Goal: Check status: Check status

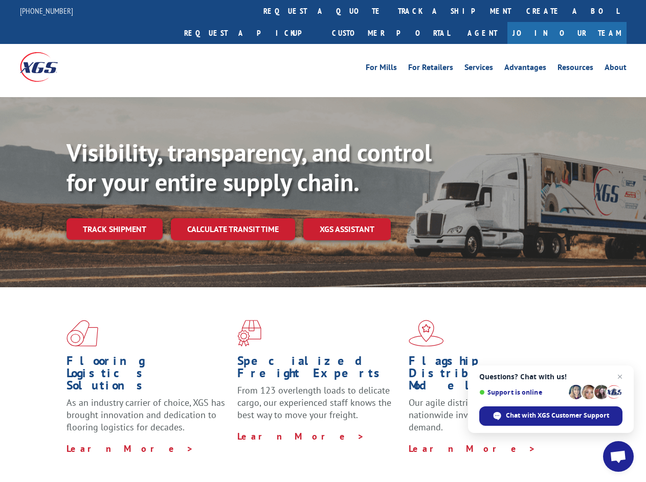
click at [323, 241] on div "Visibility, transparency, and control for your entire supply chain. Track shipm…" at bounding box center [357, 209] width 580 height 143
click at [390, 11] on link "track a shipment" at bounding box center [454, 11] width 128 height 22
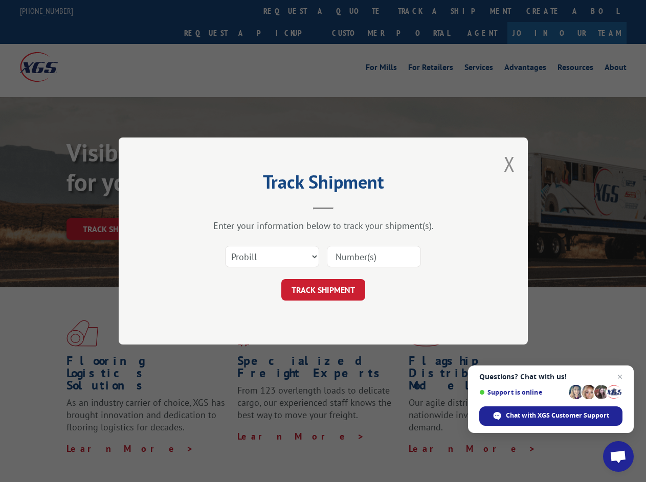
click at [357, 11] on div "Track Shipment Enter your information below to track your shipment(s). Select c…" at bounding box center [323, 241] width 646 height 482
click at [421, 11] on div "Track Shipment Enter your information below to track your shipment(s). Select c…" at bounding box center [323, 241] width 646 height 482
click at [114, 207] on div "Track Shipment Enter your information below to track your shipment(s). Select c…" at bounding box center [323, 241] width 646 height 482
click at [232, 207] on header "Track Shipment" at bounding box center [323, 192] width 307 height 35
click at [347, 207] on header "Track Shipment" at bounding box center [323, 192] width 307 height 35
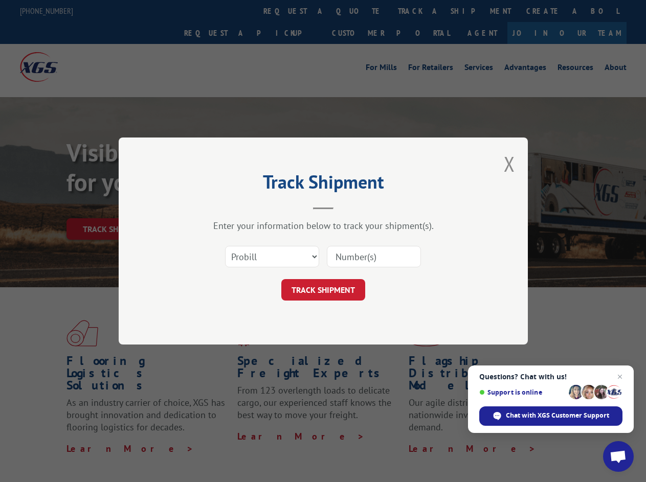
click at [619, 457] on span "Open chat" at bounding box center [618, 458] width 17 height 14
